Goal: Task Accomplishment & Management: Use online tool/utility

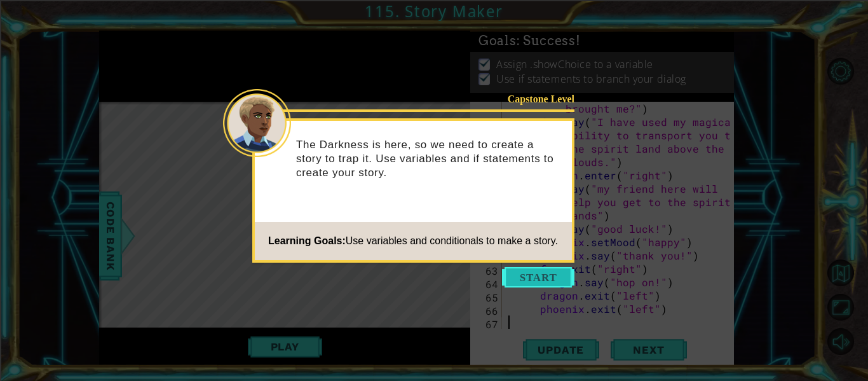
scroll to position [1029, 0]
click at [522, 274] on button "Start" at bounding box center [538, 277] width 72 height 20
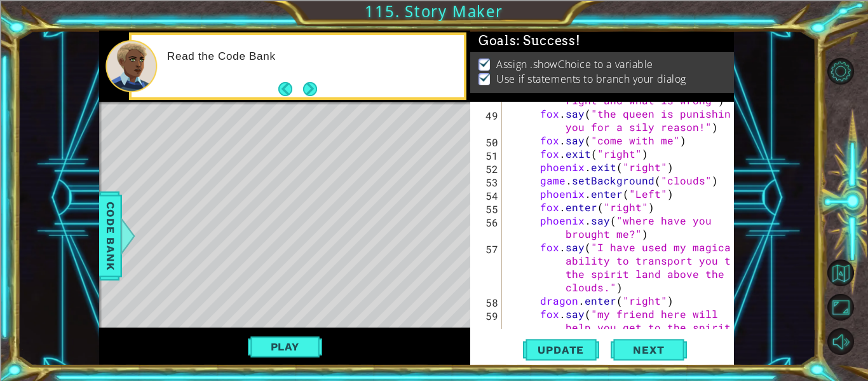
scroll to position [1041, 0]
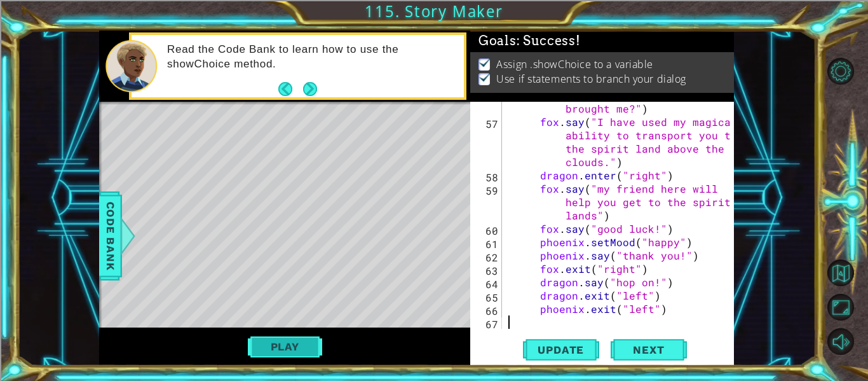
click at [270, 346] on button "Play" at bounding box center [285, 346] width 74 height 24
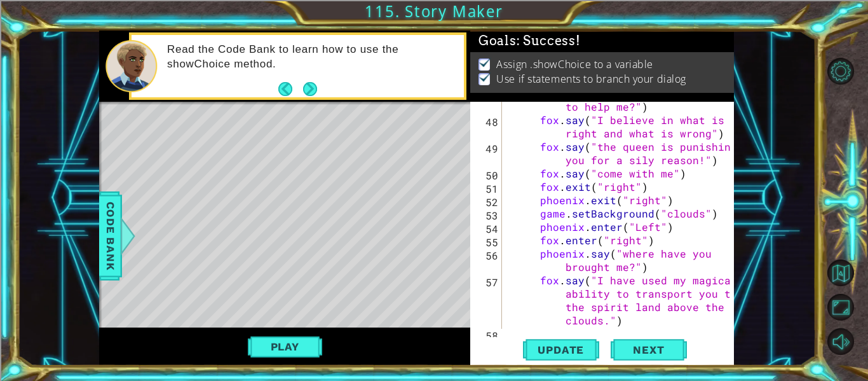
scroll to position [889, 0]
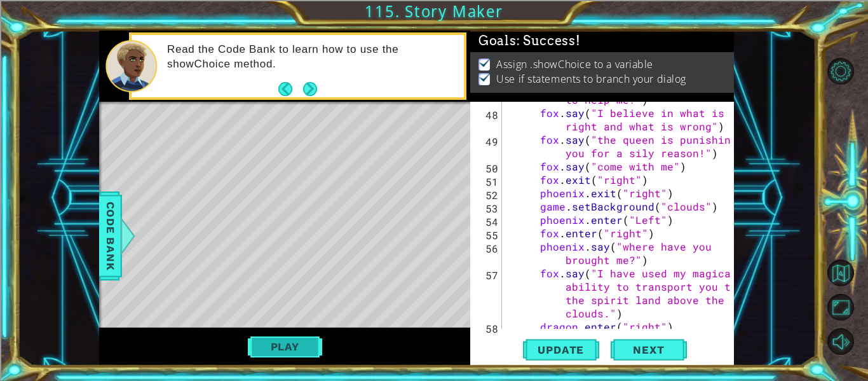
click at [299, 348] on button "Play" at bounding box center [285, 346] width 74 height 24
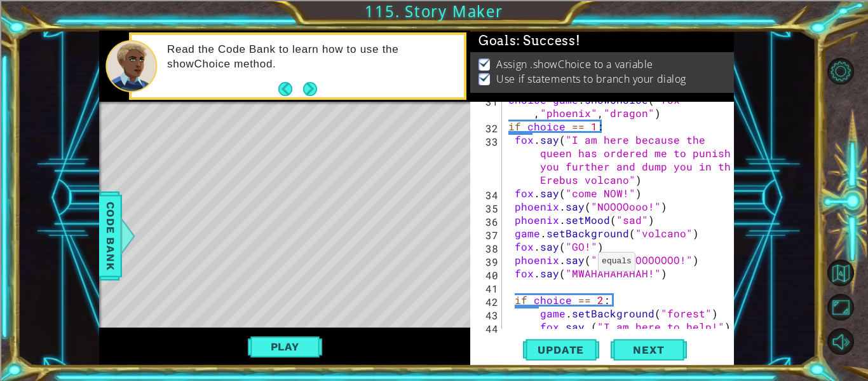
scroll to position [596, 0]
click at [269, 338] on button "Play" at bounding box center [285, 346] width 74 height 24
click at [299, 346] on button "Play" at bounding box center [285, 346] width 74 height 24
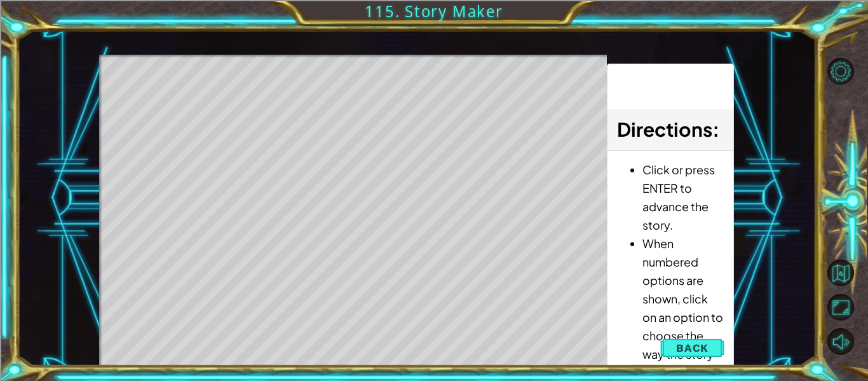
click at [355, 168] on div "Level Map" at bounding box center [392, 242] width 587 height 374
click at [353, 168] on div "Level Map" at bounding box center [392, 242] width 587 height 374
click at [352, 161] on div "Level Map" at bounding box center [392, 242] width 587 height 374
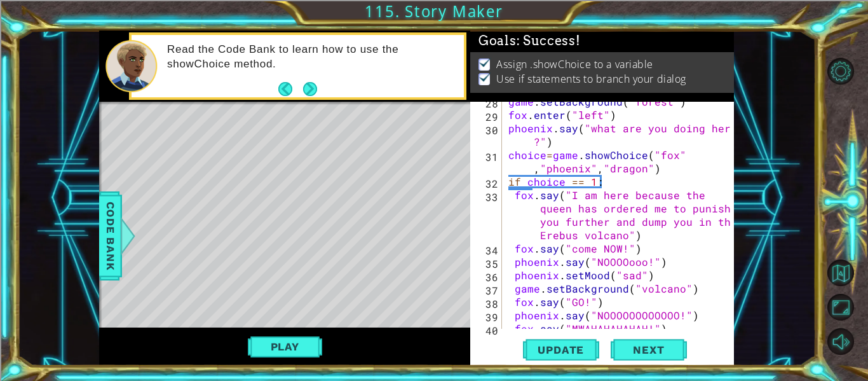
scroll to position [540, 0]
click at [519, 194] on div "game . setBackground ( "forest" ) fox . enter ( "left" ) phoenix . say ( "what …" at bounding box center [622, 222] width 232 height 254
click at [515, 193] on div "game . setBackground ( "forest" ) fox . enter ( "left" ) phoenix . say ( "what …" at bounding box center [622, 222] width 232 height 254
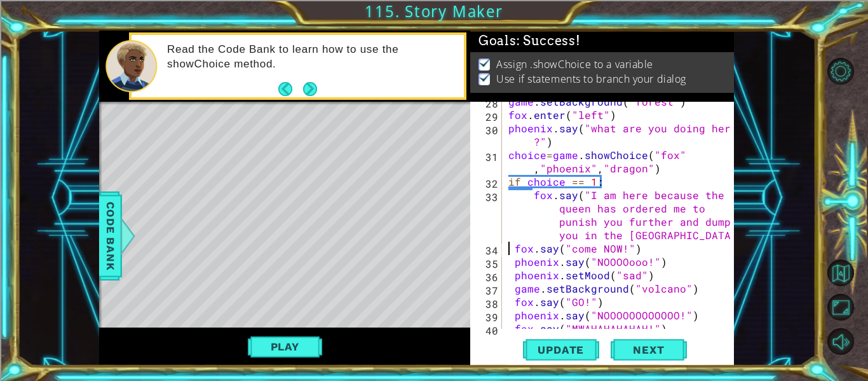
click at [508, 246] on div "game . setBackground ( "forest" ) fox . enter ( "left" ) phoenix . say ( "what …" at bounding box center [622, 222] width 232 height 254
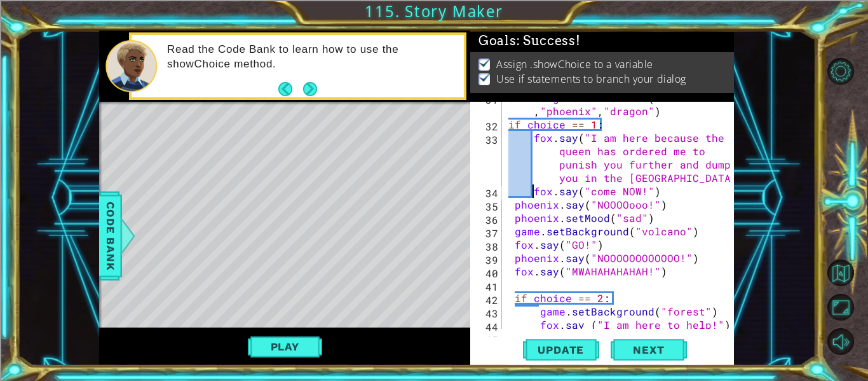
scroll to position [595, 0]
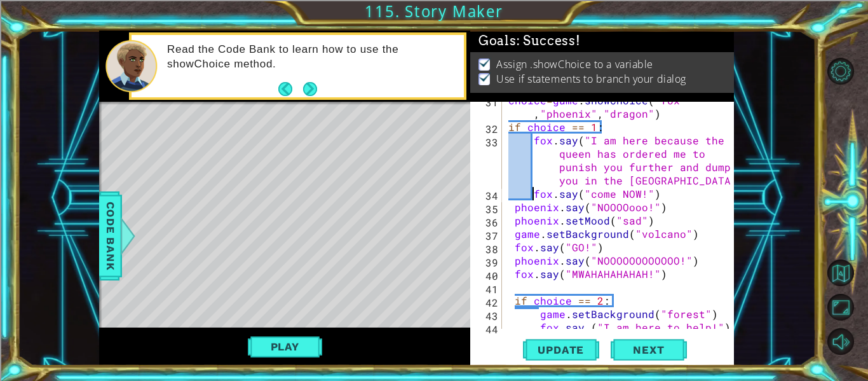
click at [514, 210] on div "choice = game . showChoice ( "fox" , "phoenix" , "dragon" ) if choice == 1 : fo…" at bounding box center [622, 226] width 232 height 267
click at [513, 220] on div "choice = game . showChoice ( "fox" , "phoenix" , "dragon" ) if choice == 1 : fo…" at bounding box center [622, 226] width 232 height 267
click at [515, 228] on div "choice = game . showChoice ( "fox" , "phoenix" , "dragon" ) if choice == 1 : fo…" at bounding box center [622, 226] width 232 height 267
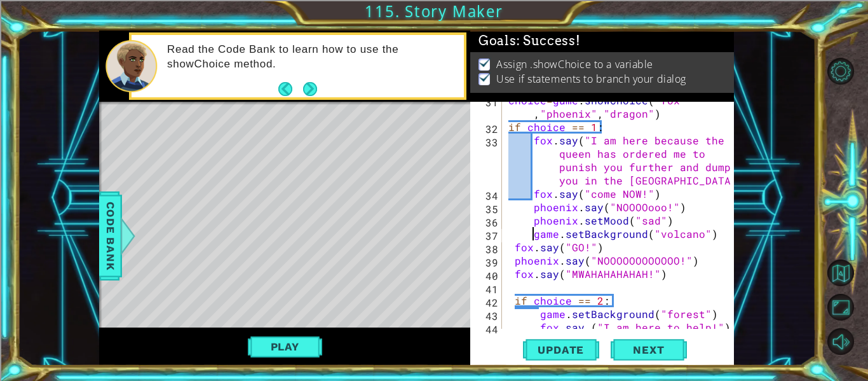
click at [512, 241] on div "choice = game . showChoice ( "fox" , "phoenix" , "dragon" ) if choice == 1 : fo…" at bounding box center [622, 226] width 232 height 267
click at [513, 259] on div "choice = game . showChoice ( "fox" , "phoenix" , "dragon" ) if choice == 1 : fo…" at bounding box center [622, 226] width 232 height 267
click at [514, 271] on div "choice = game . showChoice ( "fox" , "phoenix" , "dragon" ) if choice == 1 : fo…" at bounding box center [622, 226] width 232 height 267
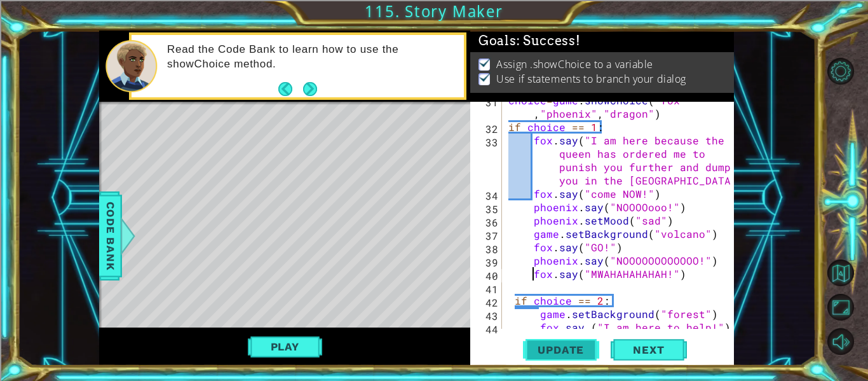
click at [563, 346] on span "Update" at bounding box center [561, 349] width 72 height 13
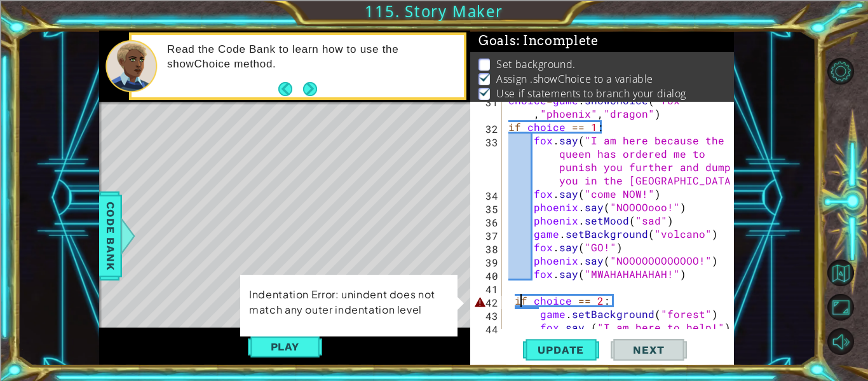
click at [518, 299] on div "choice = game . showChoice ( "fox" , "phoenix" , "dragon" ) if choice == 1 : fo…" at bounding box center [622, 226] width 232 height 267
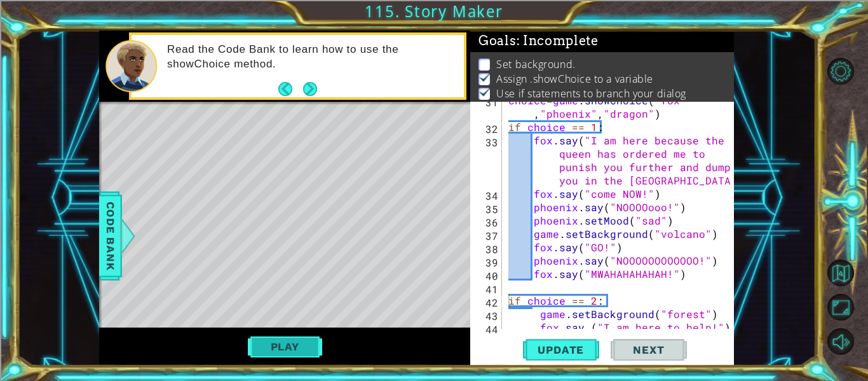
click at [310, 338] on button "Play" at bounding box center [285, 346] width 74 height 24
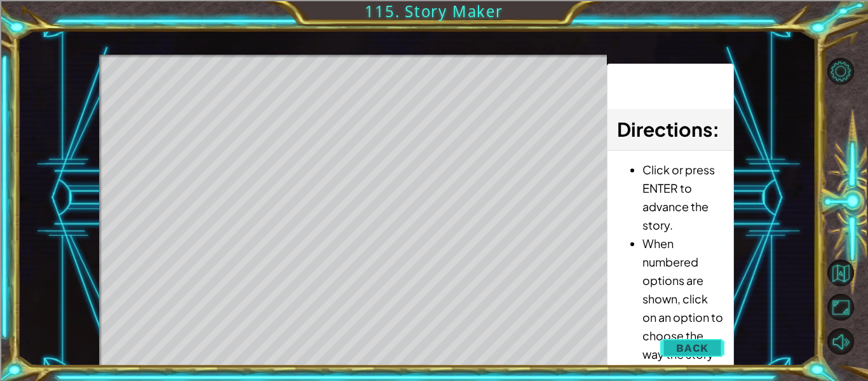
click at [700, 340] on button "Back" at bounding box center [692, 347] width 64 height 25
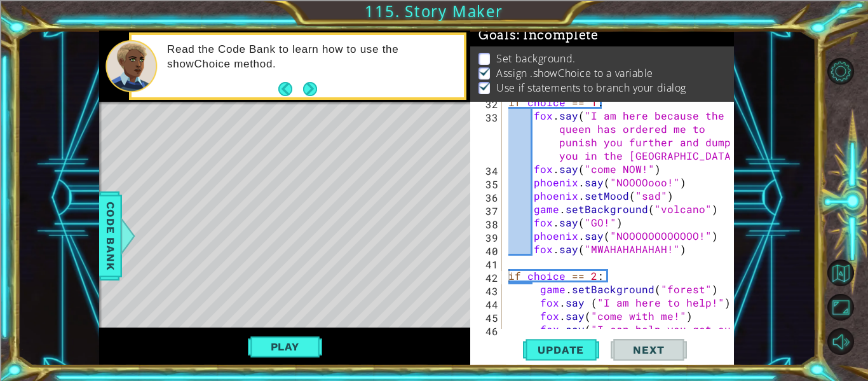
scroll to position [620, 0]
click at [533, 302] on div "if choice == 1 : fox . say ( "I am here because the queen has ordered me to pun…" at bounding box center [622, 228] width 232 height 267
click at [555, 351] on span "Update" at bounding box center [561, 349] width 72 height 13
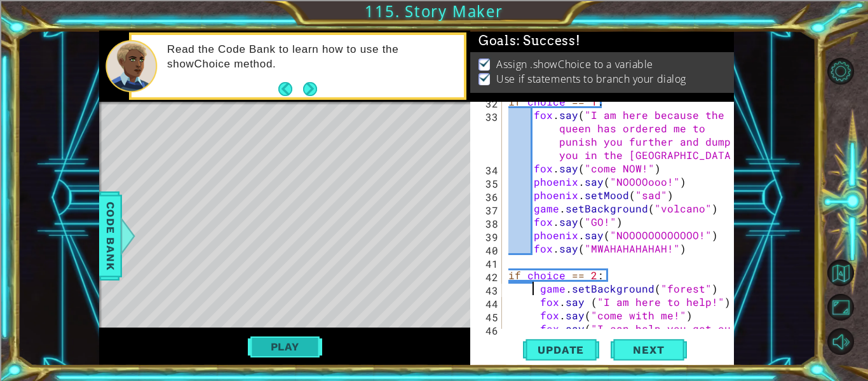
click at [272, 357] on button "Play" at bounding box center [285, 346] width 74 height 24
click at [280, 343] on button "Play" at bounding box center [285, 346] width 74 height 24
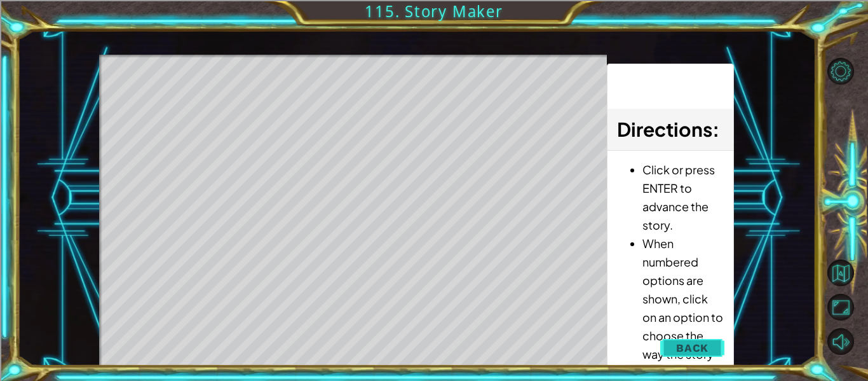
click at [711, 347] on button "Back" at bounding box center [692, 347] width 64 height 25
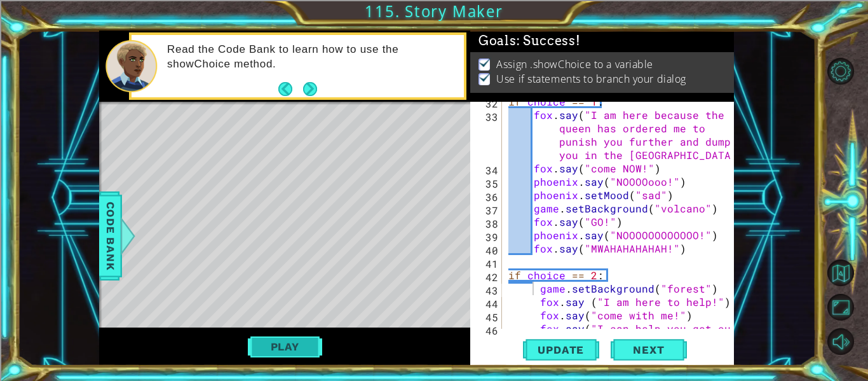
click at [279, 341] on button "Play" at bounding box center [285, 346] width 74 height 24
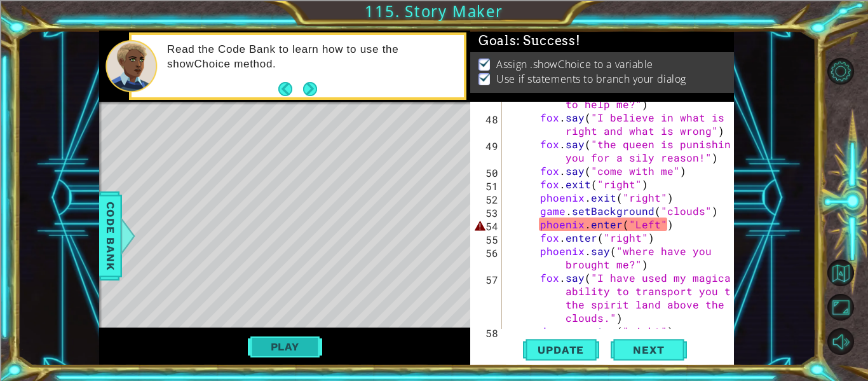
scroll to position [894, 0]
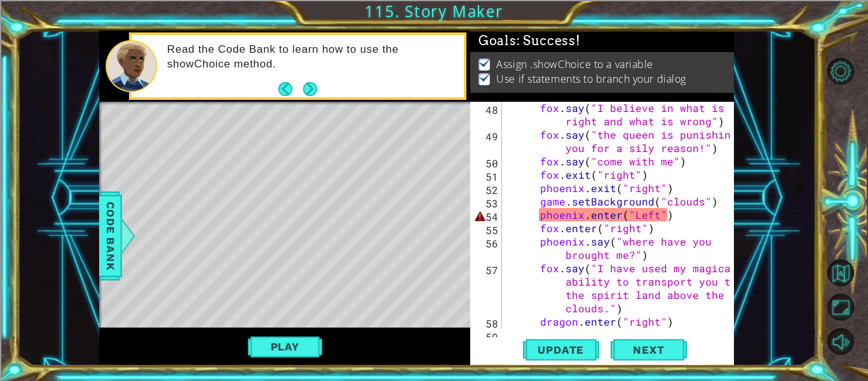
click at [539, 221] on div "fox . say ( "I believe in what is right and what is wrong" ) fox . say ( "the q…" at bounding box center [622, 248] width 232 height 294
click at [655, 341] on button "Next" at bounding box center [649, 350] width 76 height 26
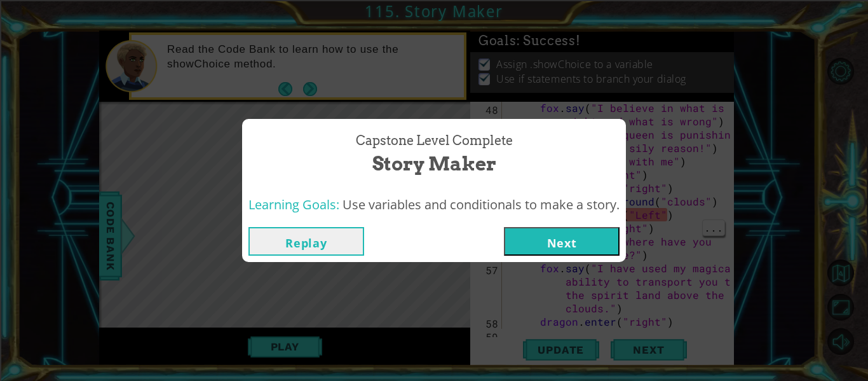
click at [315, 249] on button "Replay" at bounding box center [306, 241] width 116 height 29
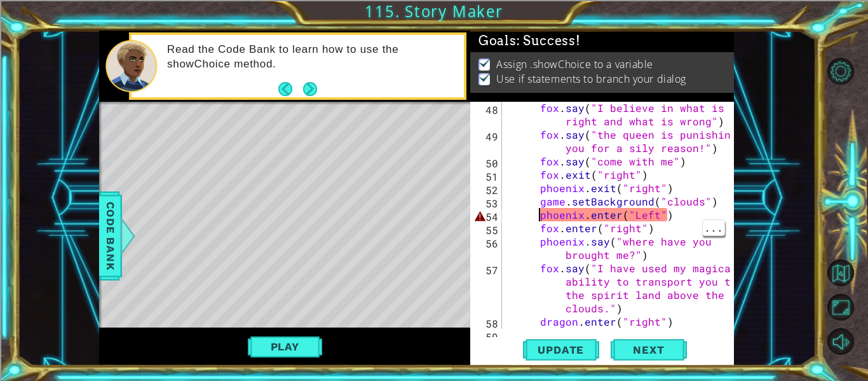
click at [667, 225] on div "fox . say ( "I believe in what is right and what is wrong" ) fox . say ( "the q…" at bounding box center [622, 248] width 232 height 294
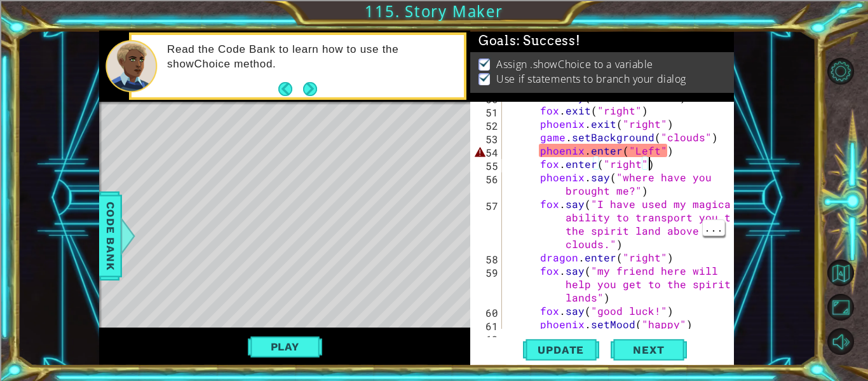
scroll to position [959, 0]
click at [636, 152] on div "fox . say ( "come with me" ) fox . exit ( "right" ) [GEOGRAPHIC_DATA] . exit ( …" at bounding box center [622, 217] width 232 height 254
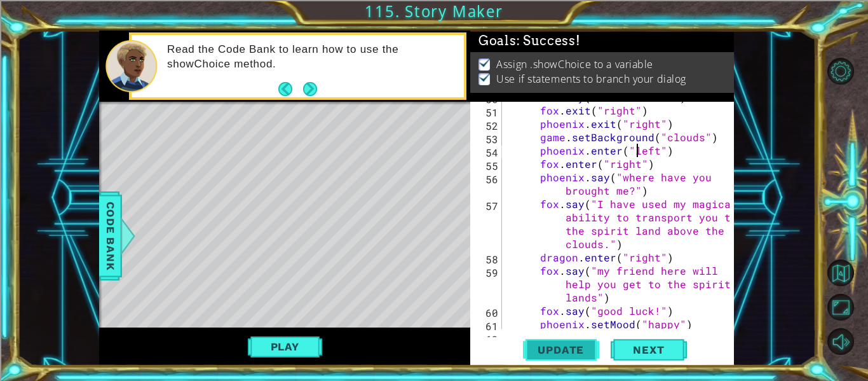
click at [566, 345] on span "Update" at bounding box center [561, 349] width 72 height 13
click at [295, 340] on button "Play" at bounding box center [285, 346] width 74 height 24
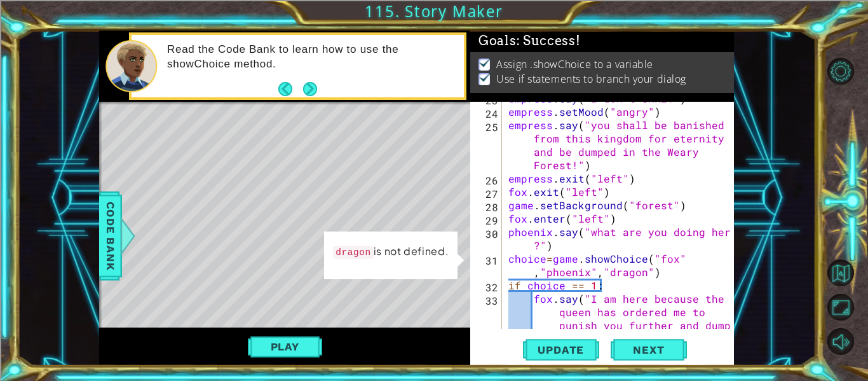
scroll to position [440, 0]
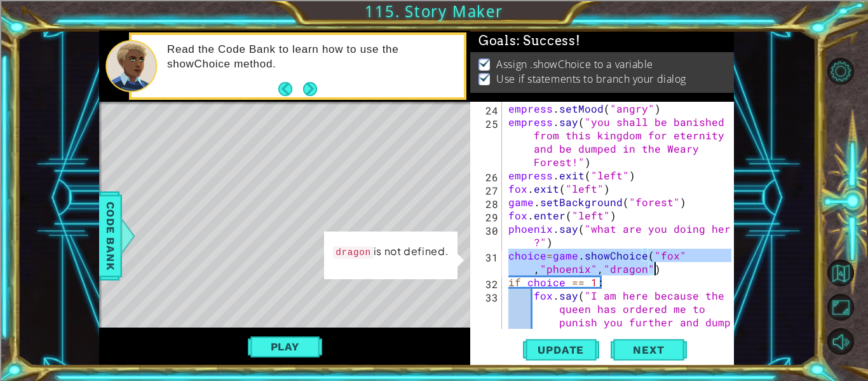
drag, startPoint x: 510, startPoint y: 253, endPoint x: 655, endPoint y: 269, distance: 145.8
click at [655, 269] on div "empress . setMood ( "angry" ) empress . say ( "you shall be banished from this …" at bounding box center [622, 249] width 232 height 294
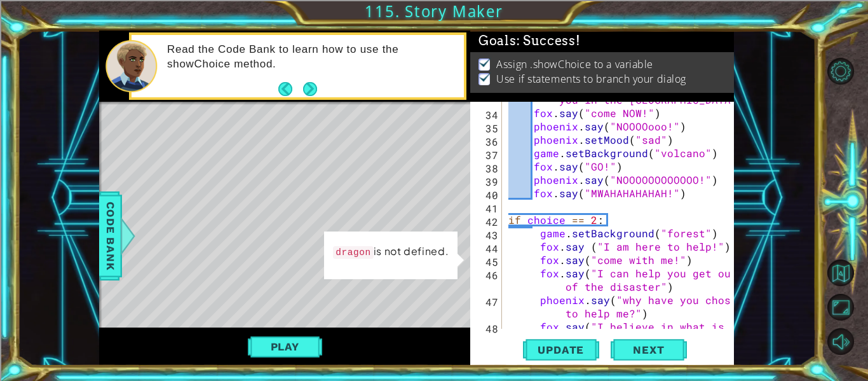
scroll to position [643, 0]
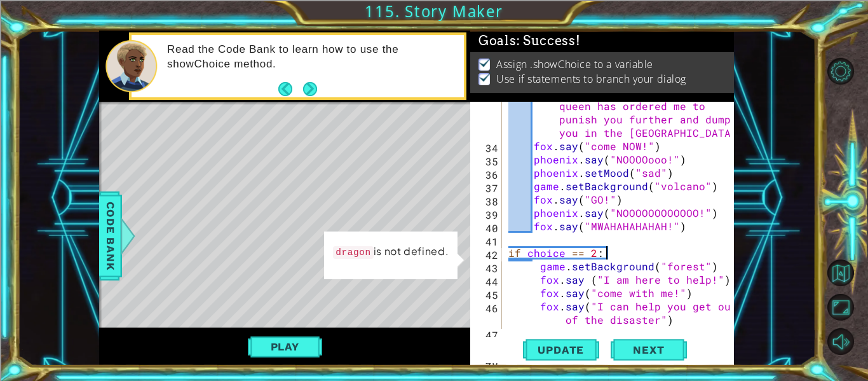
click at [610, 247] on div "fox . say ( "I am here because the queen has ordered me to punish you further a…" at bounding box center [622, 239] width 232 height 307
type textarea "if choice == 2:"
click at [609, 252] on div "fox . say ( "I am here because the queen has ordered me to punish you further a…" at bounding box center [622, 239] width 232 height 307
click at [594, 243] on div "fox . say ( "I am here because the queen has ordered me to punish you further a…" at bounding box center [622, 239] width 232 height 307
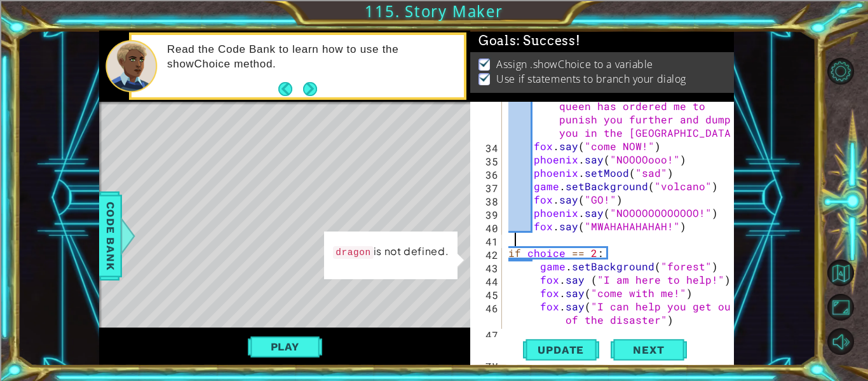
scroll to position [0, 0]
paste textarea "choice=game.showChoice("fox","phoenix","dragon")"
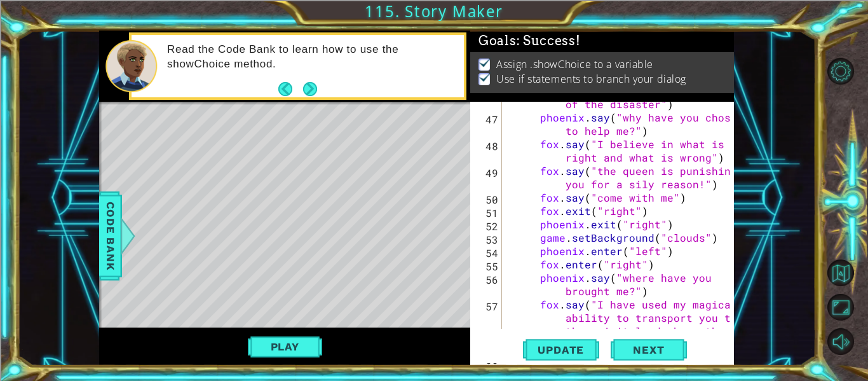
scroll to position [1015, 0]
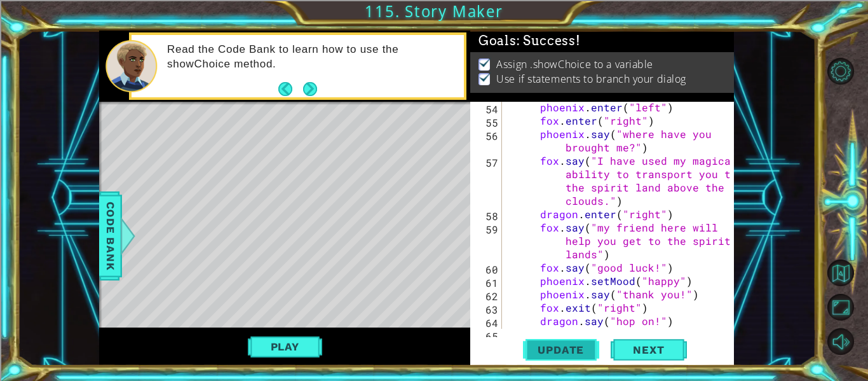
click at [566, 353] on span "Update" at bounding box center [561, 349] width 72 height 13
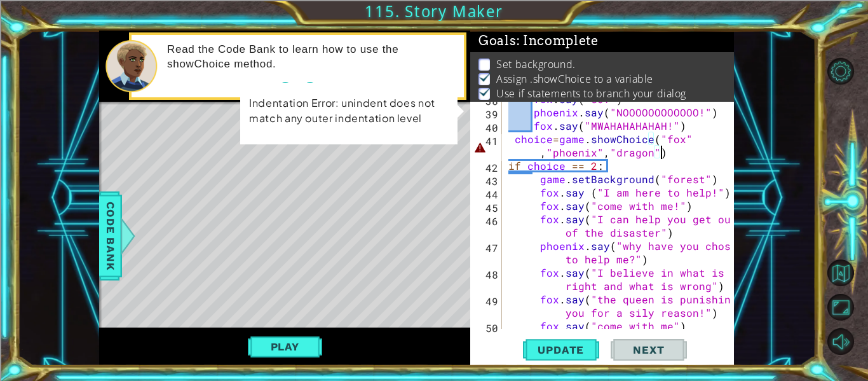
scroll to position [744, 0]
click at [515, 139] on div "fox . say ( "GO!" ) phoenix . say ( "NOOOOOOOOOOOO!" ) fox . say ( "MWAHAHAHAHA…" at bounding box center [622, 219] width 232 height 254
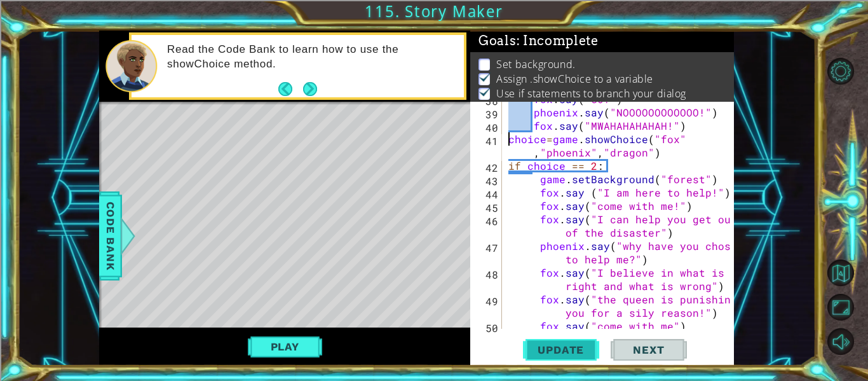
click at [538, 339] on button "Update" at bounding box center [561, 350] width 76 height 26
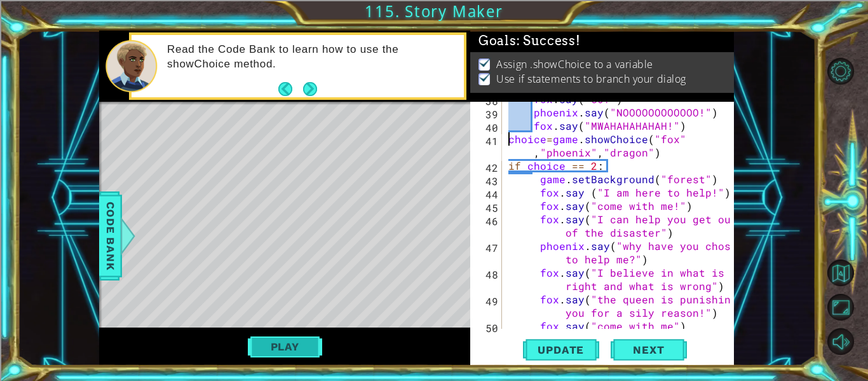
click at [278, 344] on button "Play" at bounding box center [285, 346] width 74 height 24
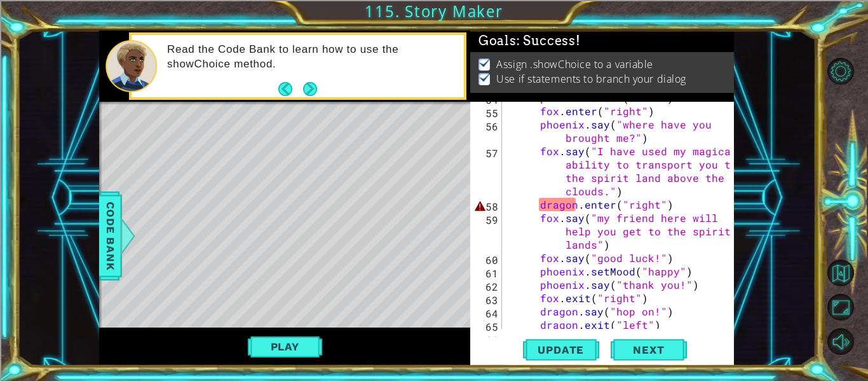
scroll to position [1026, 0]
click at [594, 193] on div "phoenix . enter ( "left" ) fox . enter ( "right" ) phoenix . say ( "where have …" at bounding box center [622, 217] width 232 height 254
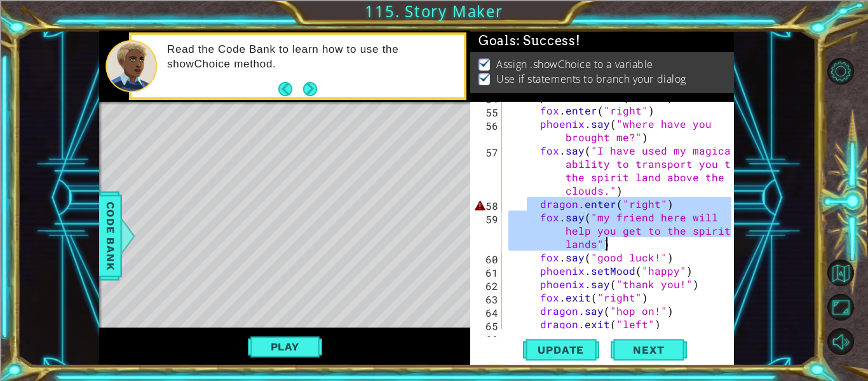
drag, startPoint x: 525, startPoint y: 203, endPoint x: 654, endPoint y: 246, distance: 135.8
click at [654, 246] on div "phoenix . enter ( "left" ) fox . enter ( "right" ) phoenix . say ( "where have …" at bounding box center [622, 217] width 232 height 254
type textarea "dragon.enter("right") fox.say("my friend here will help you get to the spirit l…"
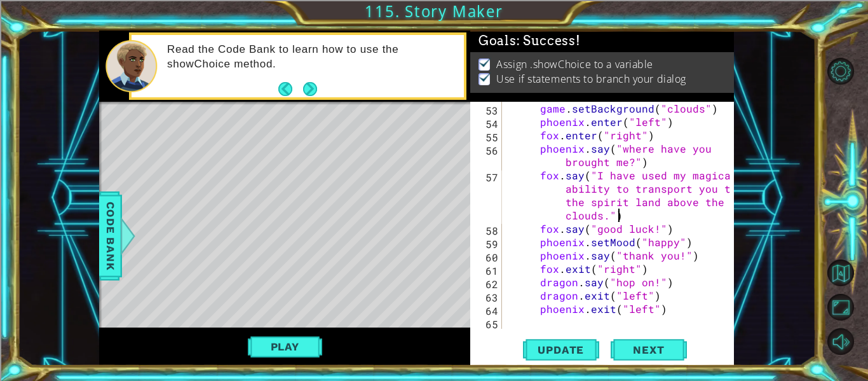
scroll to position [1001, 0]
drag, startPoint x: 531, startPoint y: 285, endPoint x: 646, endPoint y: 288, distance: 115.7
click at [646, 288] on div "game . setBackground ( "clouds" ) phoenix . enter ( "left" ) fox . enter ( "rig…" at bounding box center [622, 229] width 232 height 254
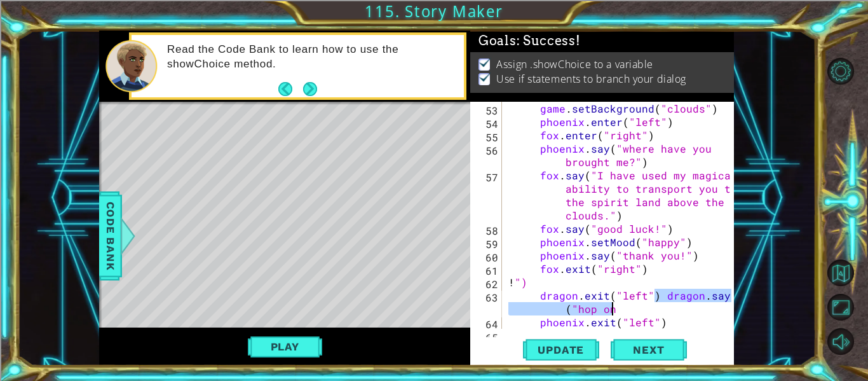
click at [530, 288] on div "game . setBackground ( "clouds" ) phoenix . enter ( "left" ) fox . enter ( "rig…" at bounding box center [622, 229] width 232 height 254
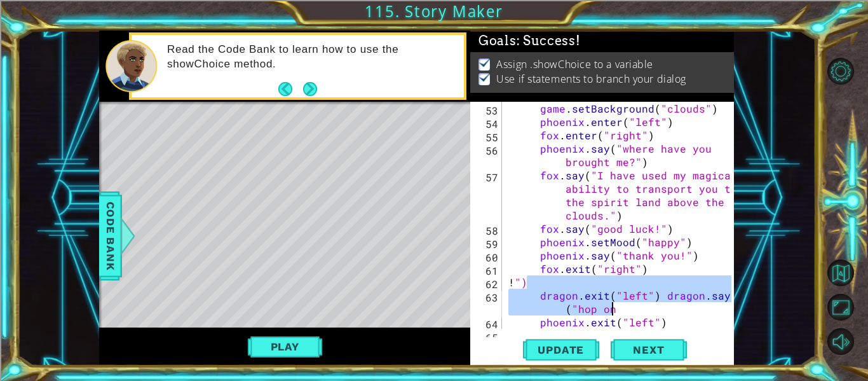
drag, startPoint x: 528, startPoint y: 287, endPoint x: 656, endPoint y: 306, distance: 129.7
click at [656, 306] on div "game . setBackground ( "clouds" ) phoenix . enter ( "left" ) fox . enter ( "rig…" at bounding box center [622, 229] width 232 height 254
click at [656, 306] on div "game . setBackground ( "clouds" ) phoenix . enter ( "left" ) fox . enter ( "rig…" at bounding box center [619, 215] width 226 height 227
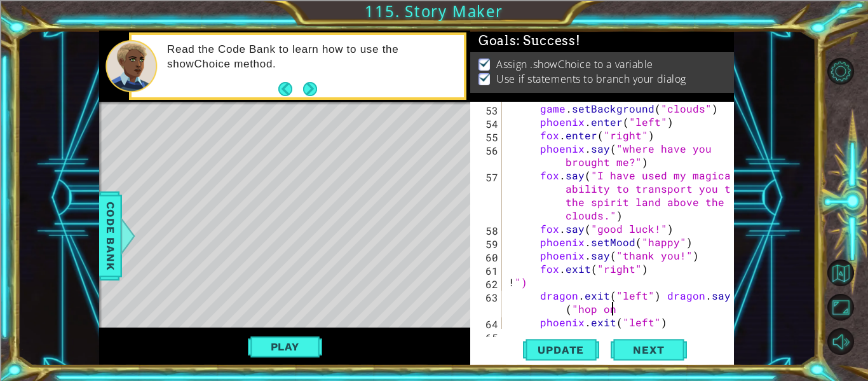
click at [656, 306] on div "game . setBackground ( "clouds" ) phoenix . enter ( "left" ) fox . enter ( "rig…" at bounding box center [622, 229] width 232 height 254
click at [655, 294] on div "game . setBackground ( "clouds" ) phoenix . enter ( "left" ) fox . enter ( "rig…" at bounding box center [622, 229] width 232 height 254
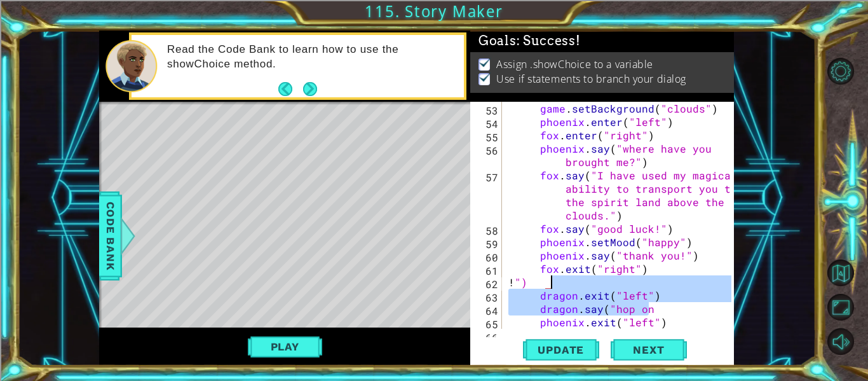
drag, startPoint x: 665, startPoint y: 308, endPoint x: 556, endPoint y: 287, distance: 110.7
click at [556, 287] on div "game . setBackground ( "clouds" ) phoenix . enter ( "left" ) fox . enter ( "rig…" at bounding box center [622, 229] width 232 height 254
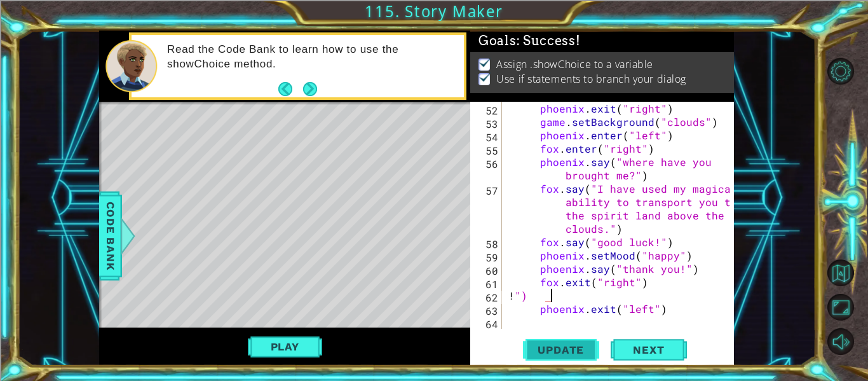
click at [581, 350] on span "Update" at bounding box center [561, 349] width 72 height 13
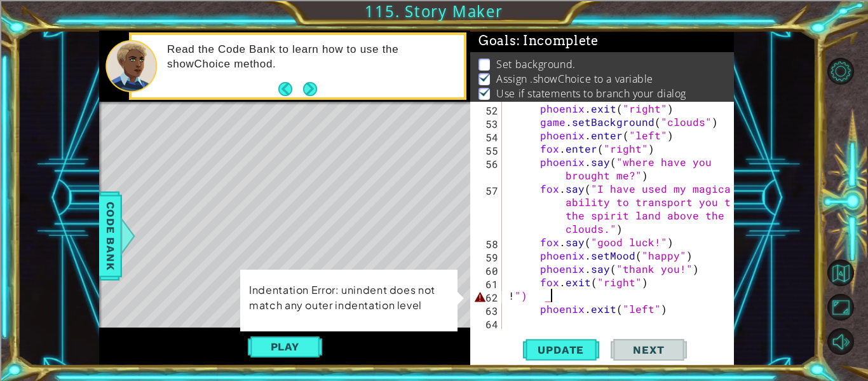
type textarea "!"
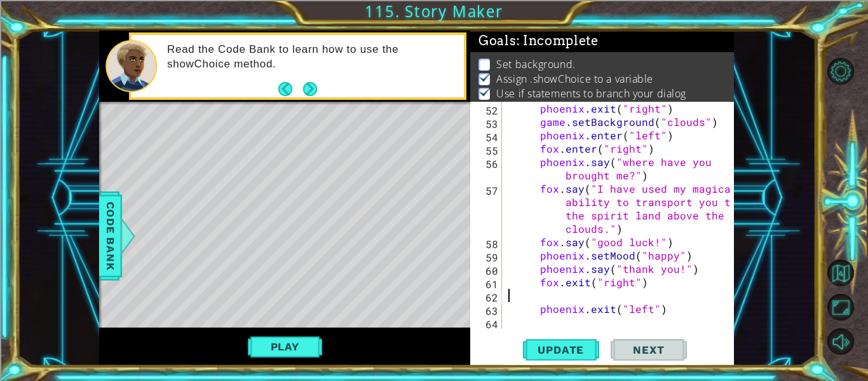
type textarea "fox.exit("right")"
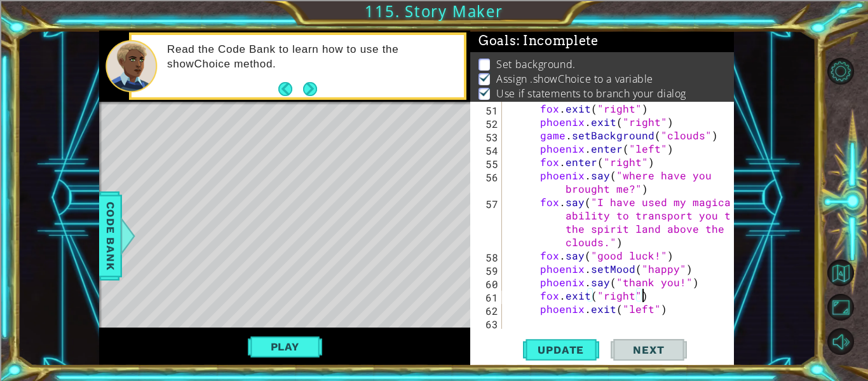
scroll to position [974, 0]
click at [566, 350] on span "Update" at bounding box center [561, 349] width 72 height 13
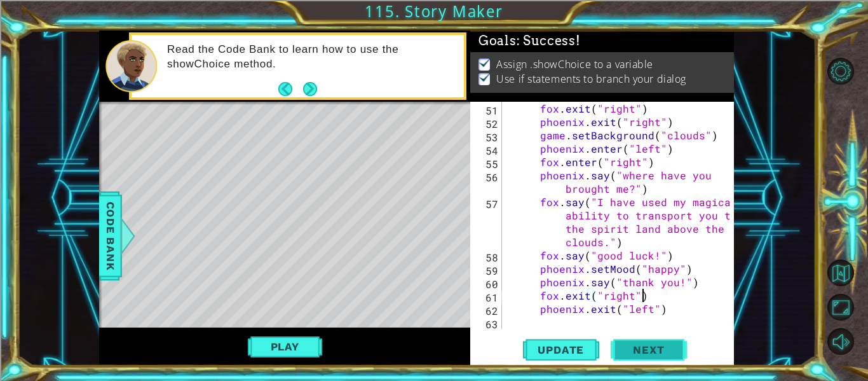
click at [615, 342] on button "Next" at bounding box center [649, 350] width 76 height 26
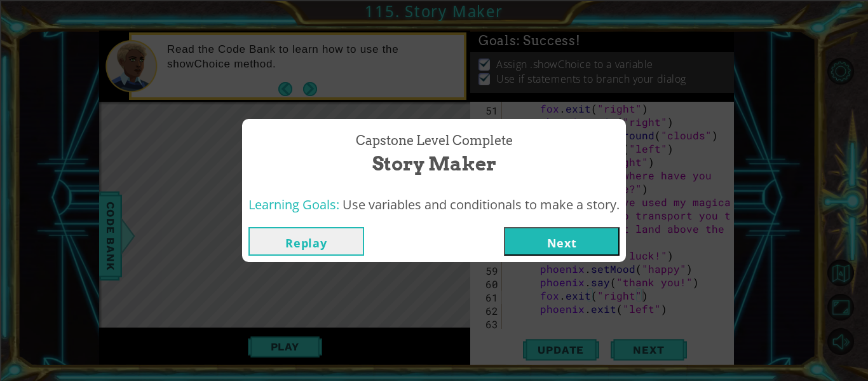
click at [520, 236] on button "Next" at bounding box center [562, 241] width 116 height 29
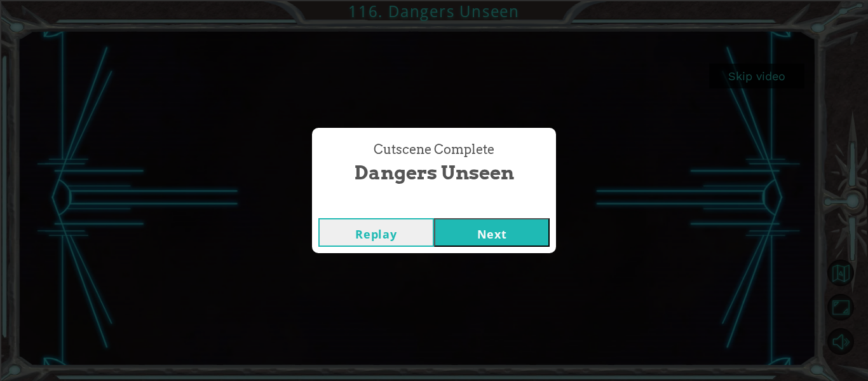
click at [509, 233] on button "Next" at bounding box center [492, 232] width 116 height 29
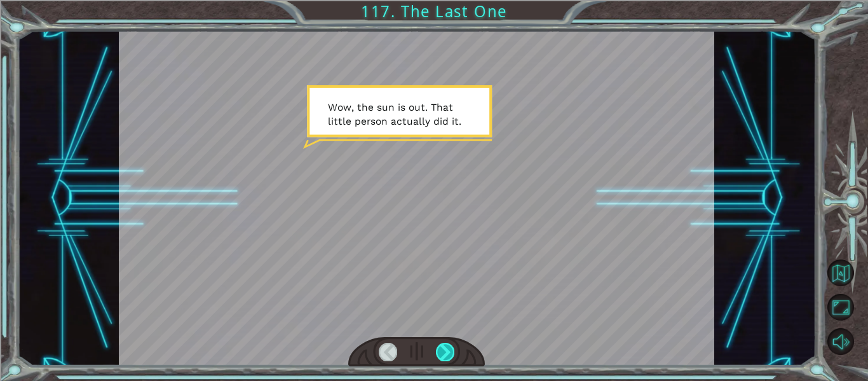
click at [453, 353] on div at bounding box center [445, 352] width 18 height 18
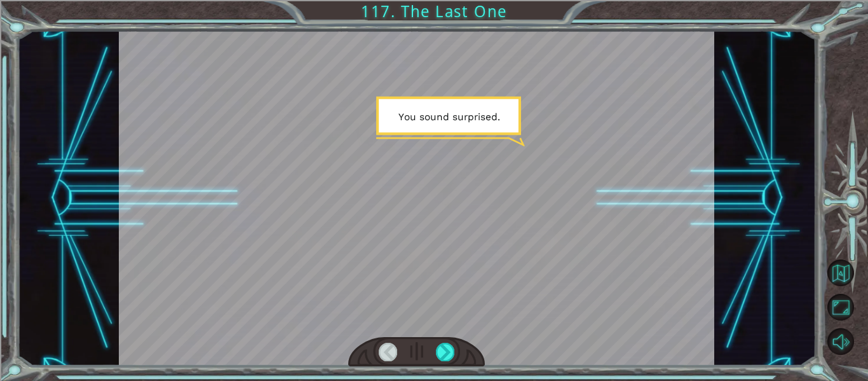
click at [454, 348] on div at bounding box center [416, 352] width 137 height 30
click at [451, 349] on div at bounding box center [445, 352] width 18 height 18
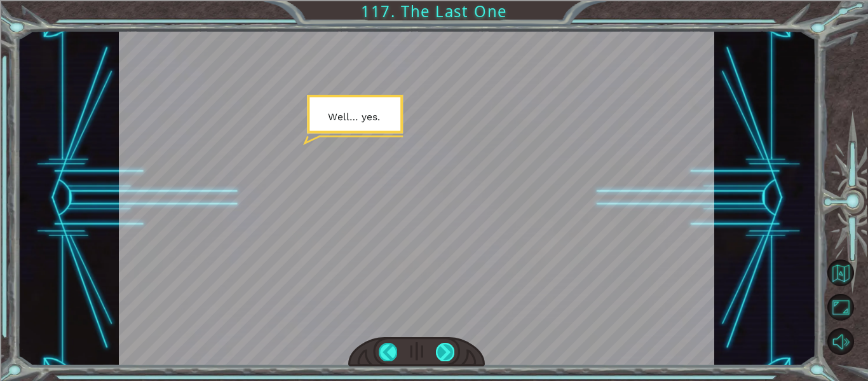
click at [445, 351] on div at bounding box center [445, 352] width 18 height 18
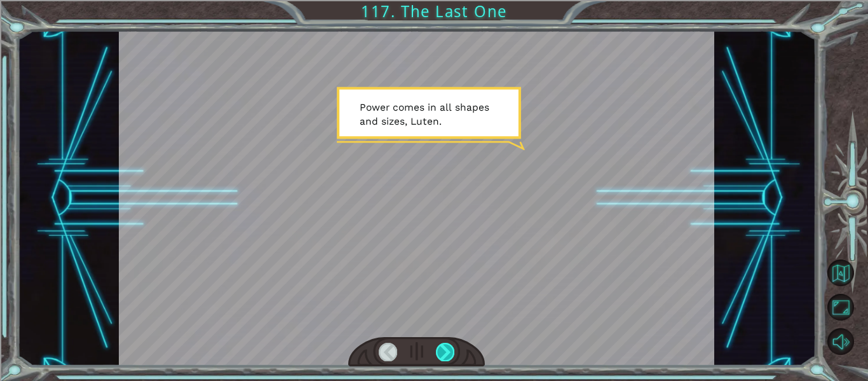
click at [445, 351] on div at bounding box center [445, 352] width 18 height 18
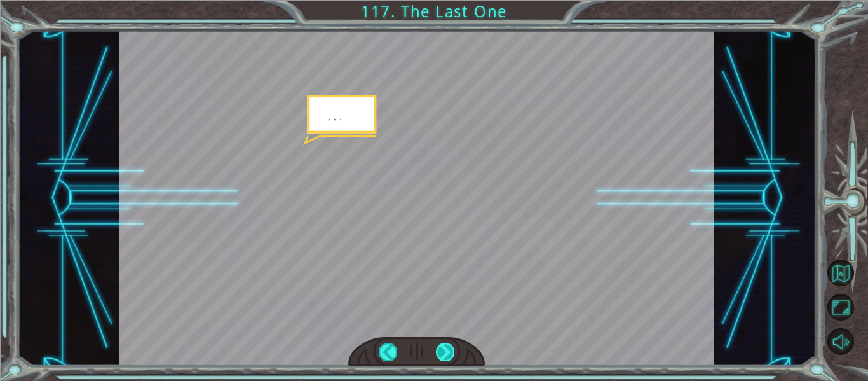
click at [445, 351] on div at bounding box center [445, 352] width 18 height 18
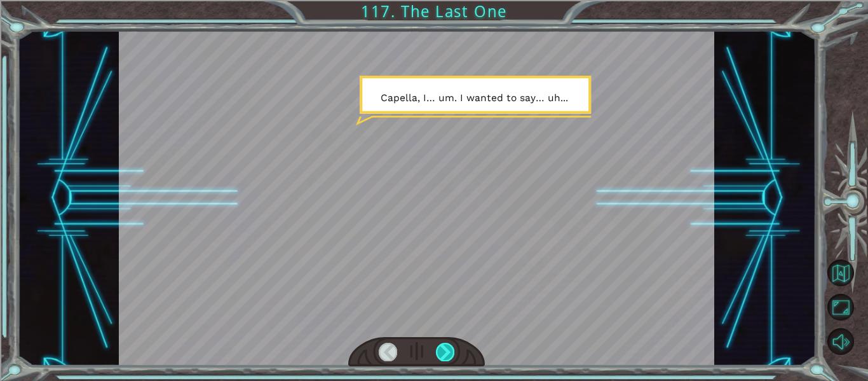
click at [445, 351] on div at bounding box center [445, 352] width 18 height 18
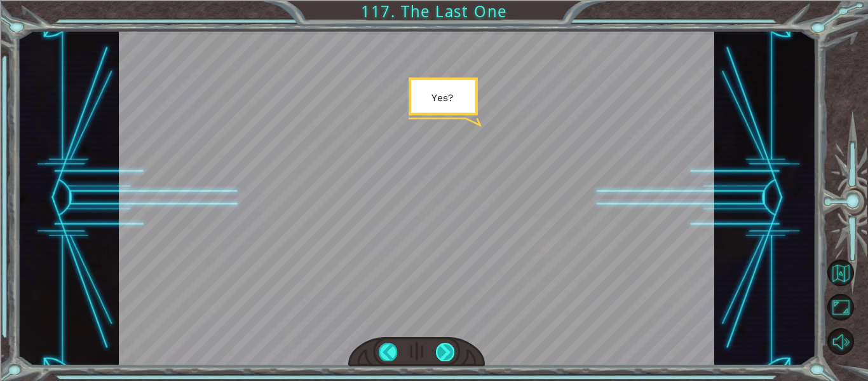
click at [445, 351] on div at bounding box center [445, 352] width 18 height 18
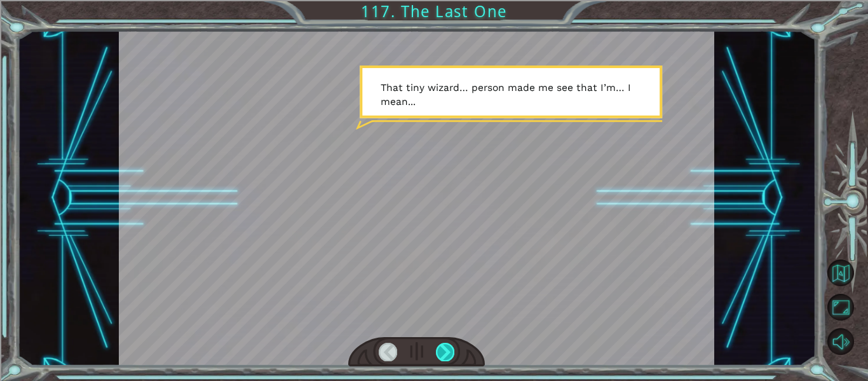
click at [445, 351] on div at bounding box center [445, 352] width 18 height 18
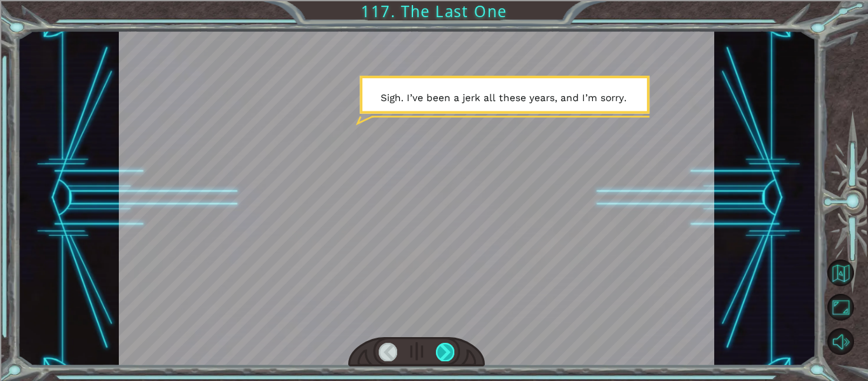
click at [445, 351] on div at bounding box center [445, 352] width 18 height 18
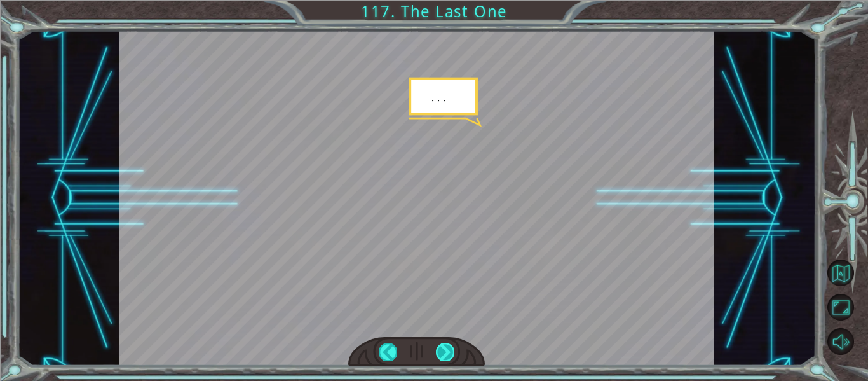
click at [445, 351] on div at bounding box center [445, 352] width 18 height 18
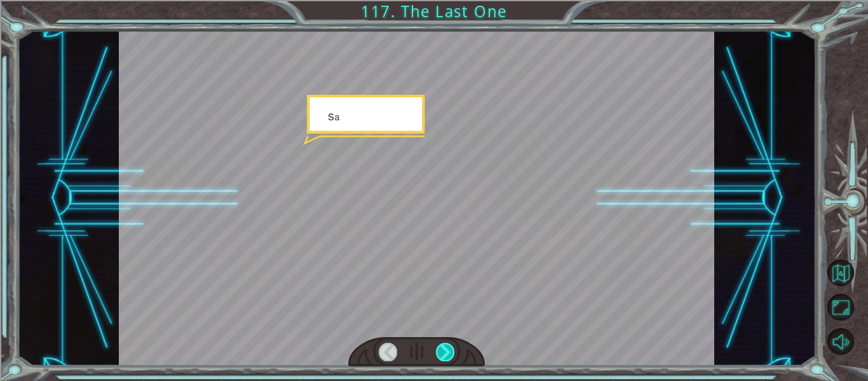
click at [445, 351] on div at bounding box center [445, 352] width 18 height 18
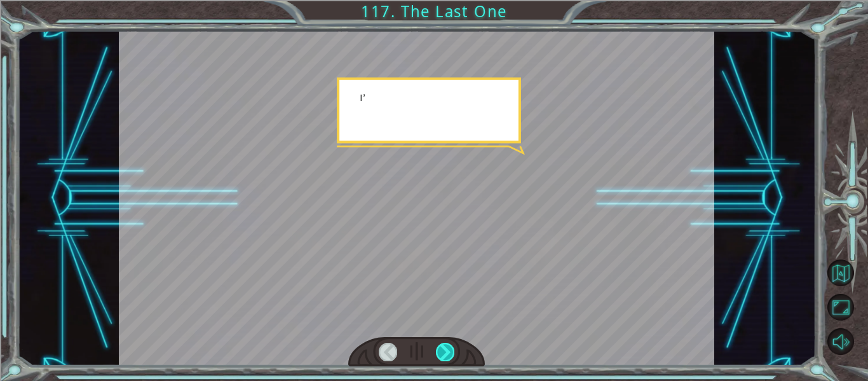
click at [445, 351] on div at bounding box center [445, 352] width 18 height 18
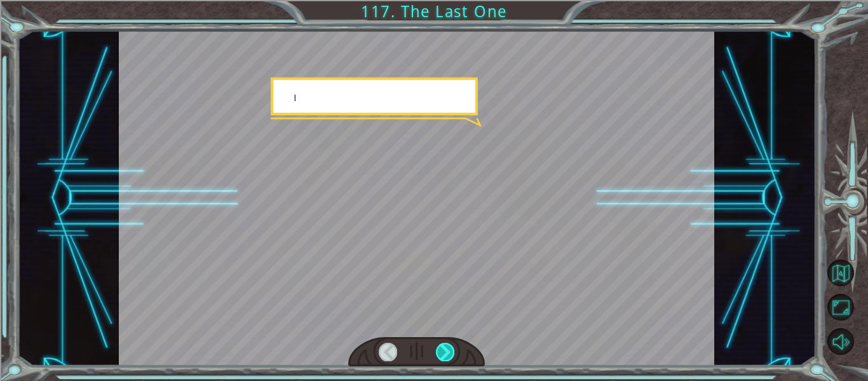
click at [445, 351] on div at bounding box center [445, 352] width 18 height 18
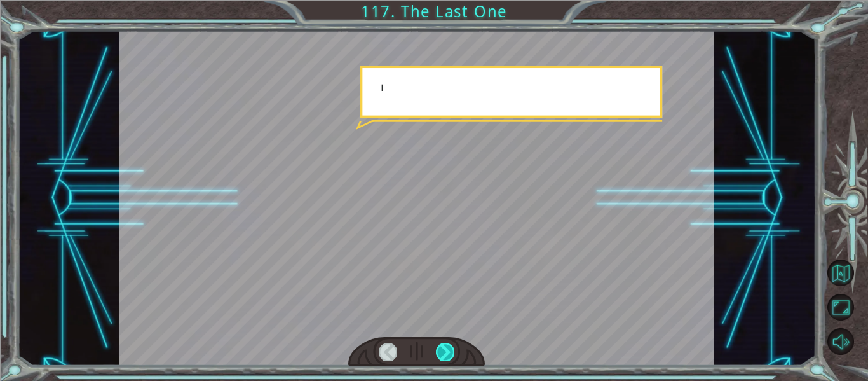
click at [445, 351] on div at bounding box center [445, 352] width 18 height 18
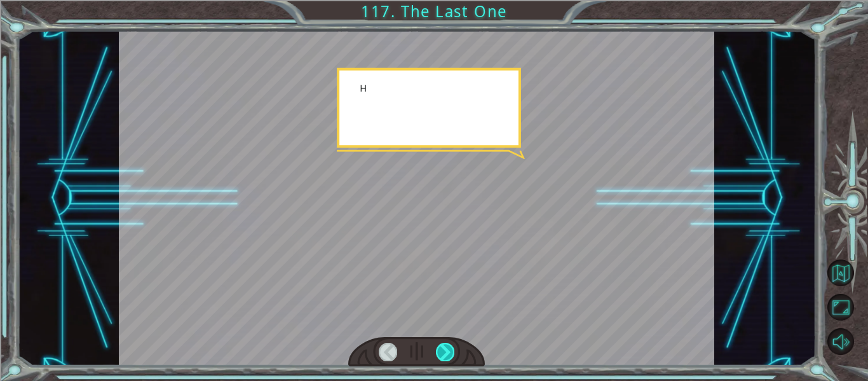
click at [445, 351] on div at bounding box center [445, 352] width 18 height 18
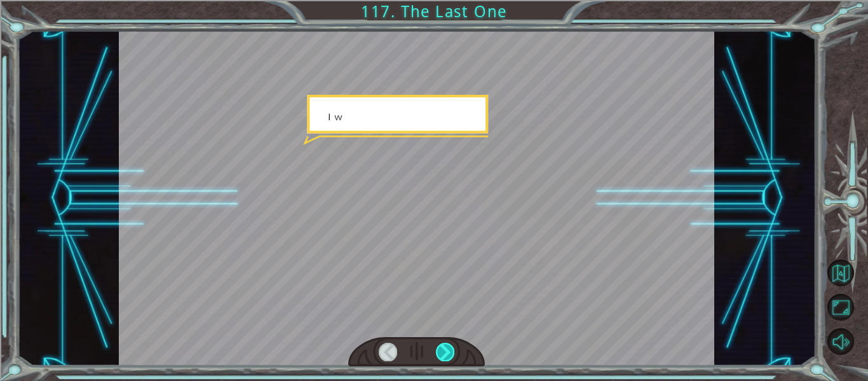
click at [445, 351] on div at bounding box center [445, 352] width 18 height 18
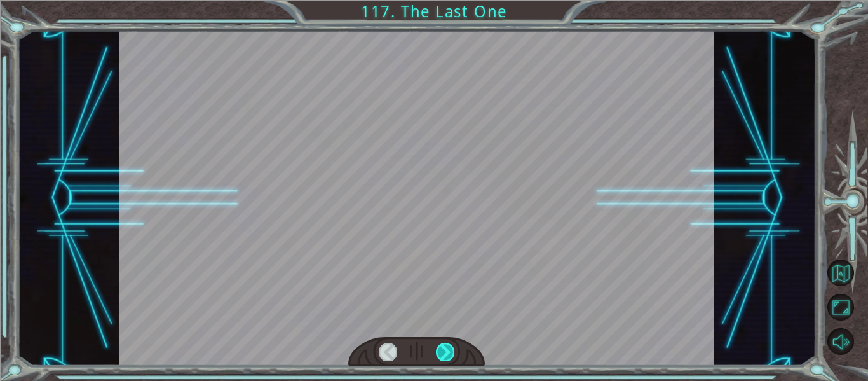
click at [445, 351] on div at bounding box center [445, 352] width 18 height 18
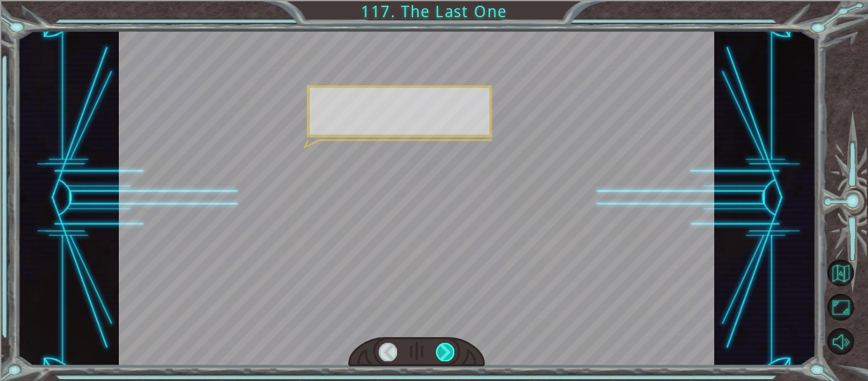
click at [445, 351] on div at bounding box center [445, 352] width 18 height 18
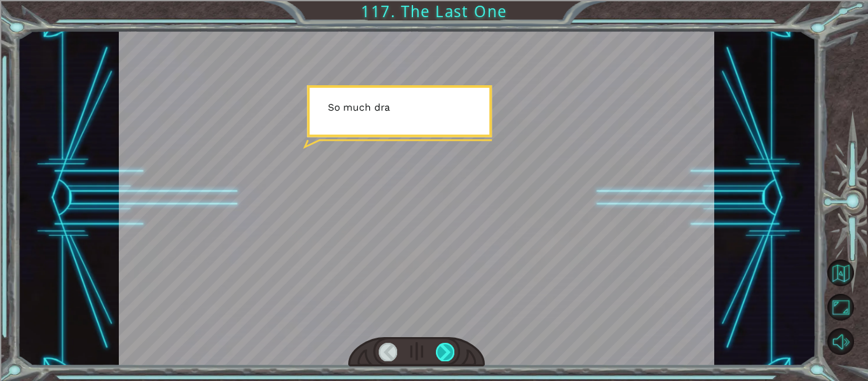
click at [445, 351] on div at bounding box center [445, 352] width 18 height 18
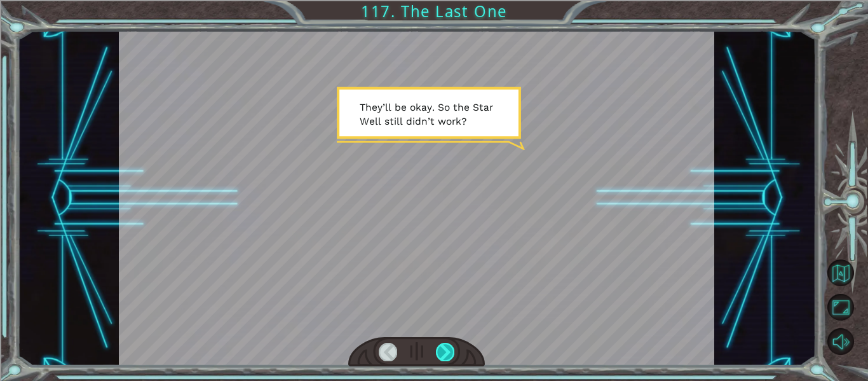
click at [445, 351] on div at bounding box center [445, 352] width 18 height 18
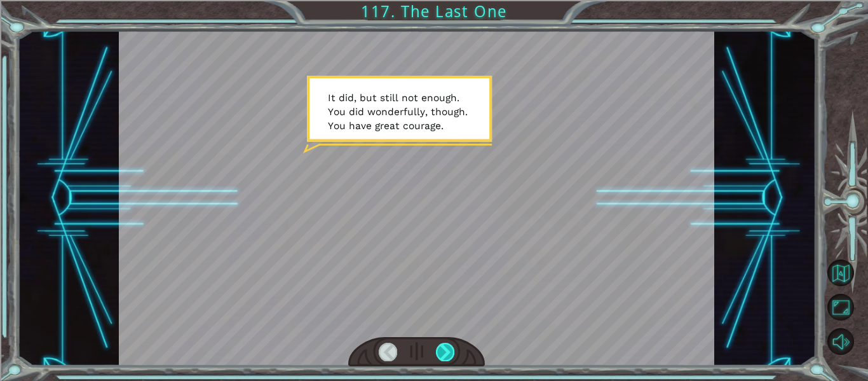
click at [445, 351] on div at bounding box center [445, 352] width 18 height 18
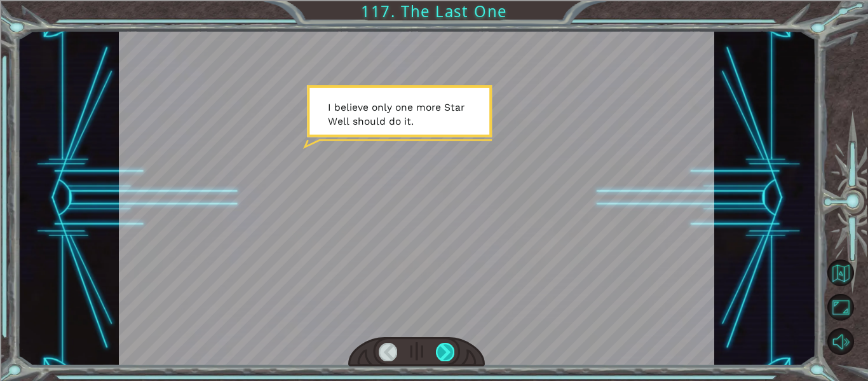
click at [445, 351] on div at bounding box center [445, 352] width 18 height 18
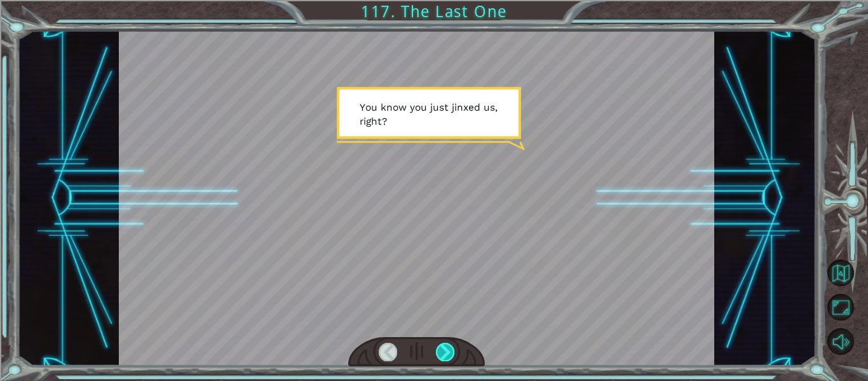
click at [445, 351] on div at bounding box center [445, 352] width 18 height 18
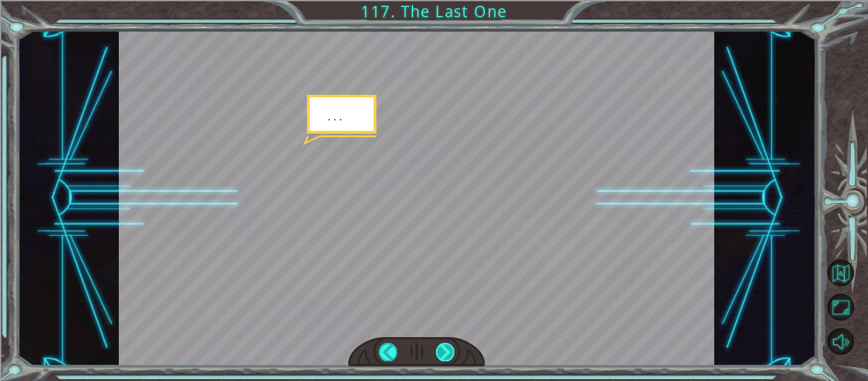
click at [445, 351] on div at bounding box center [445, 352] width 18 height 18
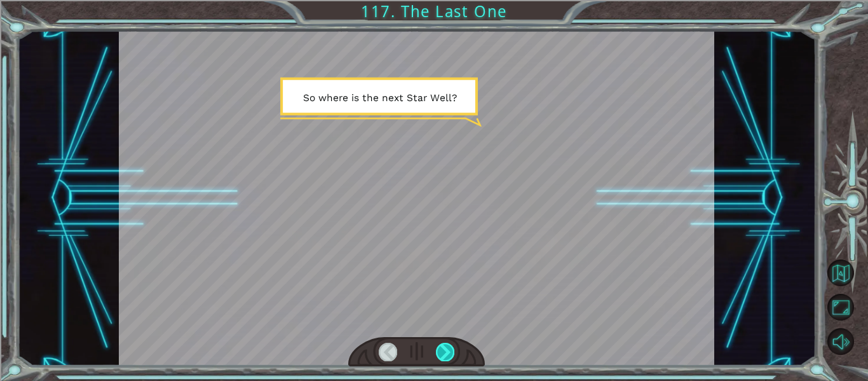
click at [445, 351] on div at bounding box center [445, 352] width 18 height 18
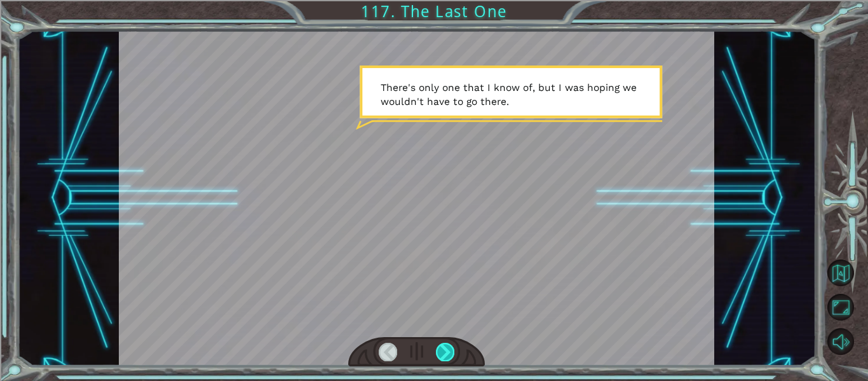
click at [445, 351] on div at bounding box center [445, 352] width 18 height 18
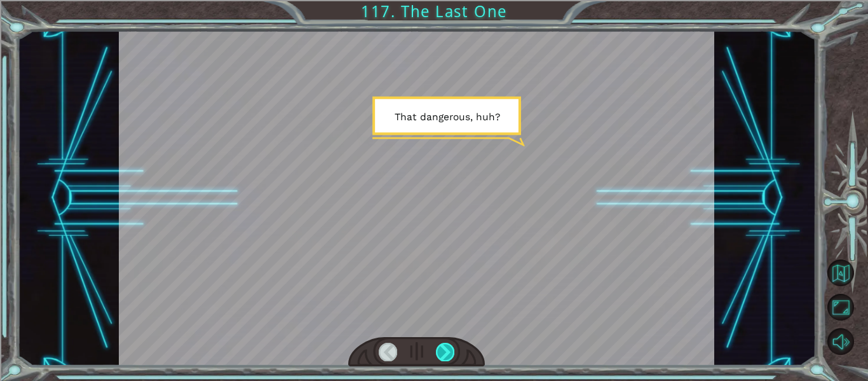
click at [445, 351] on div at bounding box center [445, 352] width 18 height 18
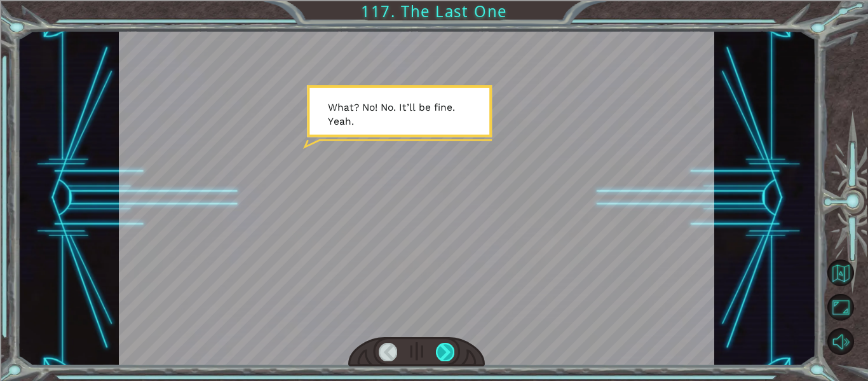
click at [445, 351] on div at bounding box center [445, 352] width 18 height 18
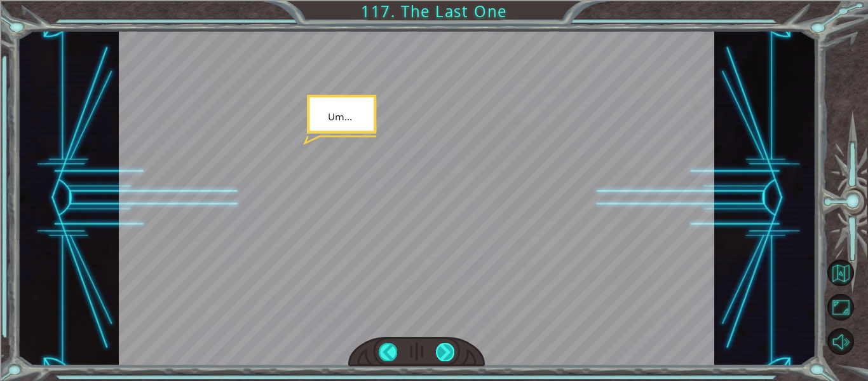
click at [445, 351] on div at bounding box center [445, 352] width 18 height 18
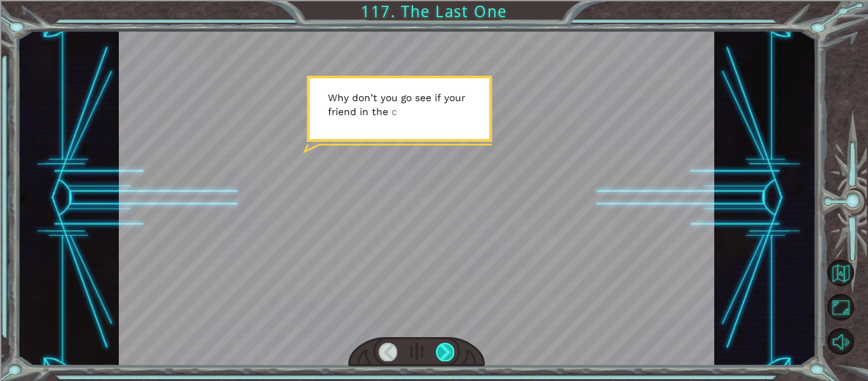
click at [445, 351] on div at bounding box center [445, 352] width 18 height 18
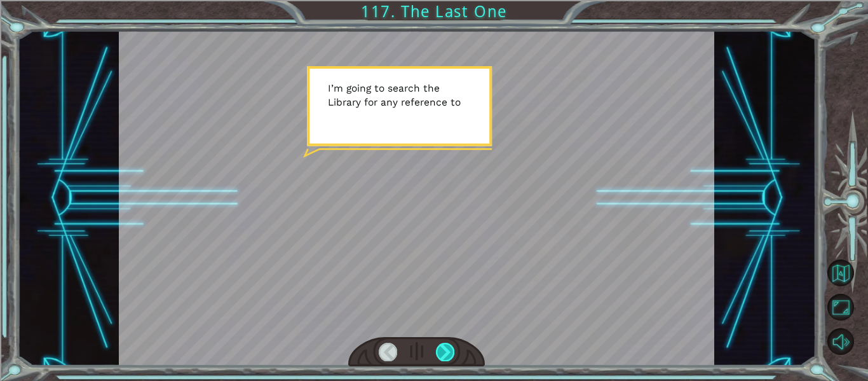
click at [445, 351] on div at bounding box center [445, 352] width 18 height 18
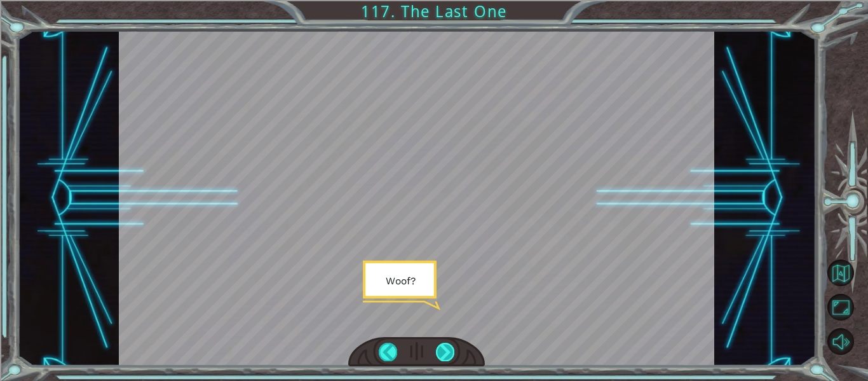
click at [445, 351] on div at bounding box center [445, 352] width 18 height 18
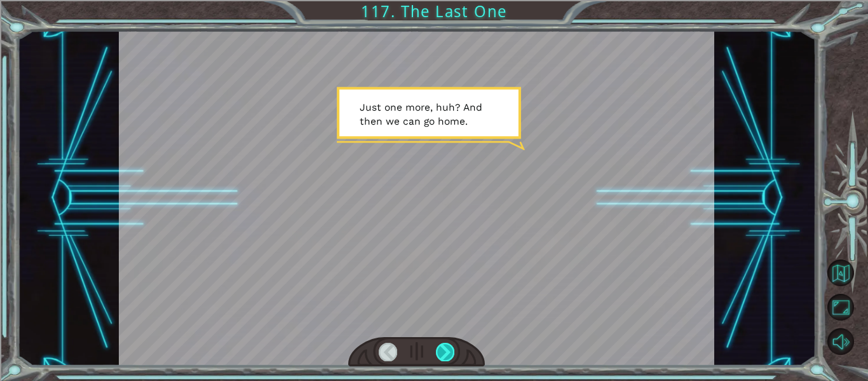
click at [445, 351] on div at bounding box center [445, 352] width 18 height 18
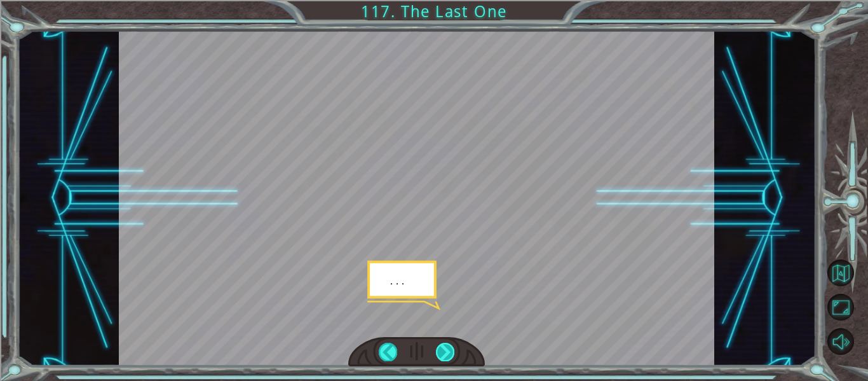
click at [445, 351] on div at bounding box center [445, 352] width 18 height 18
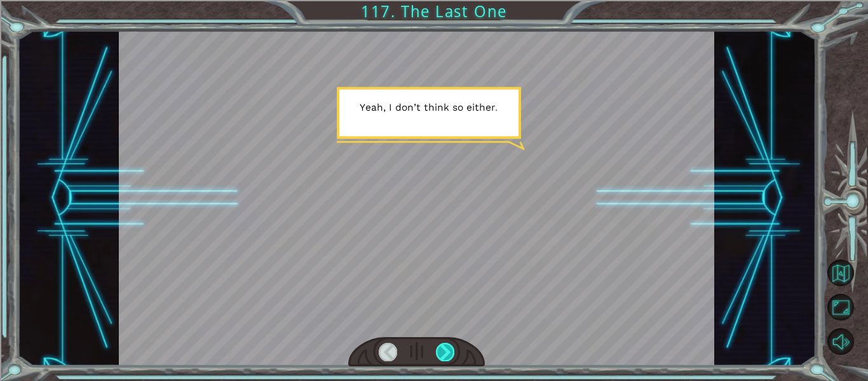
click at [445, 351] on div at bounding box center [445, 352] width 18 height 18
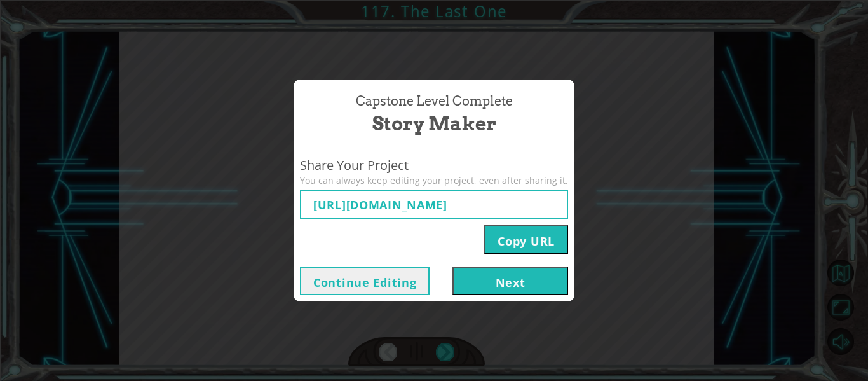
click at [500, 282] on button "Next" at bounding box center [510, 280] width 116 height 29
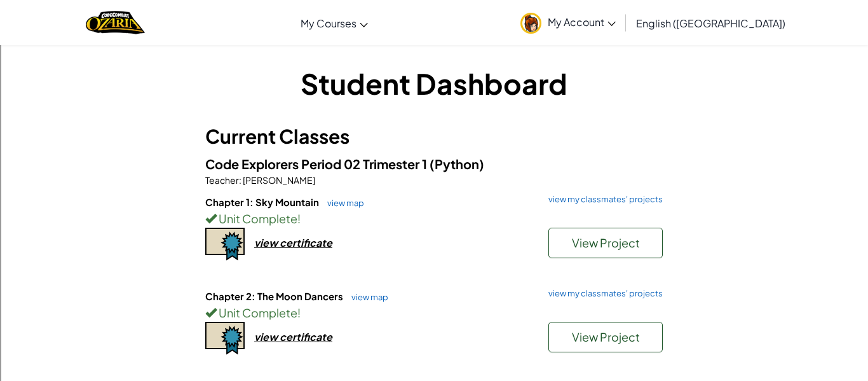
scroll to position [56, 0]
